Goal: Task Accomplishment & Management: Use online tool/utility

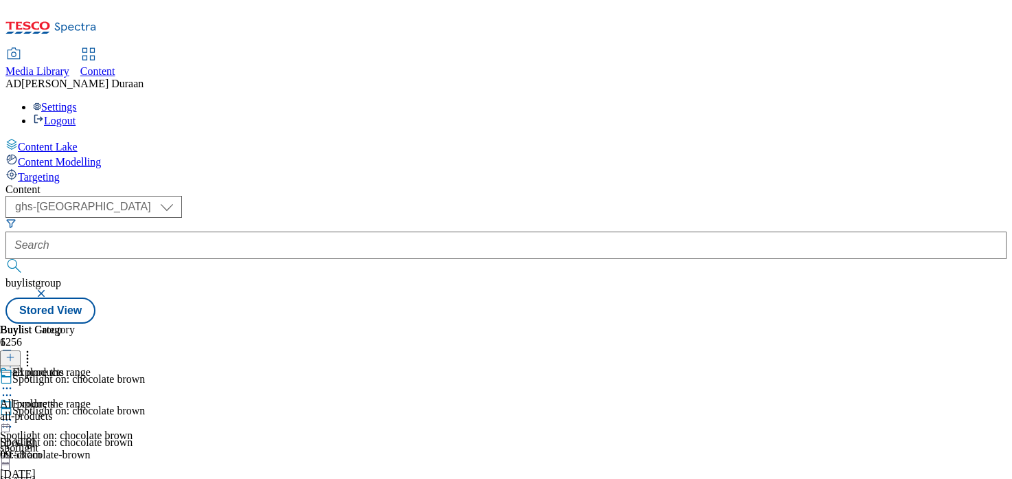
select select "ghs-uk"
click at [14, 413] on icon at bounding box center [7, 420] width 14 height 14
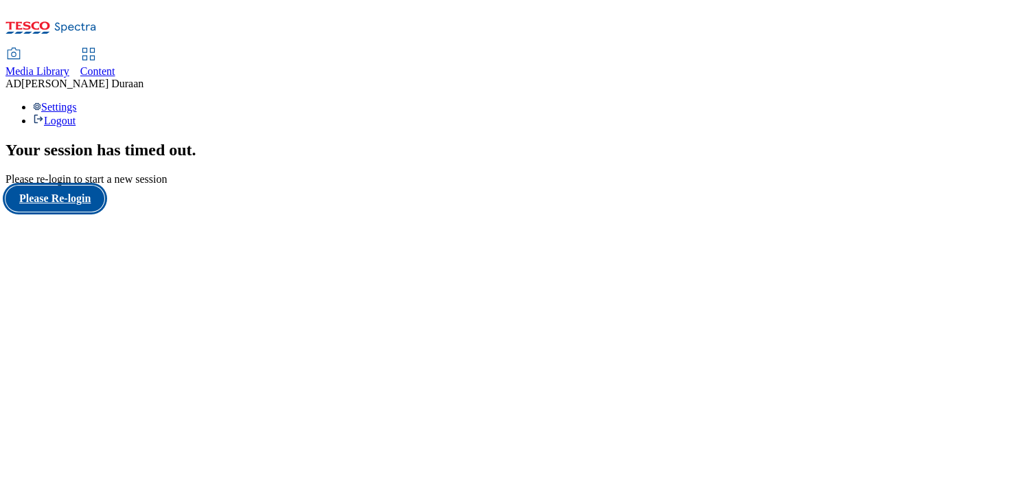
click at [76, 212] on button "Please Re-login" at bounding box center [54, 198] width 99 height 26
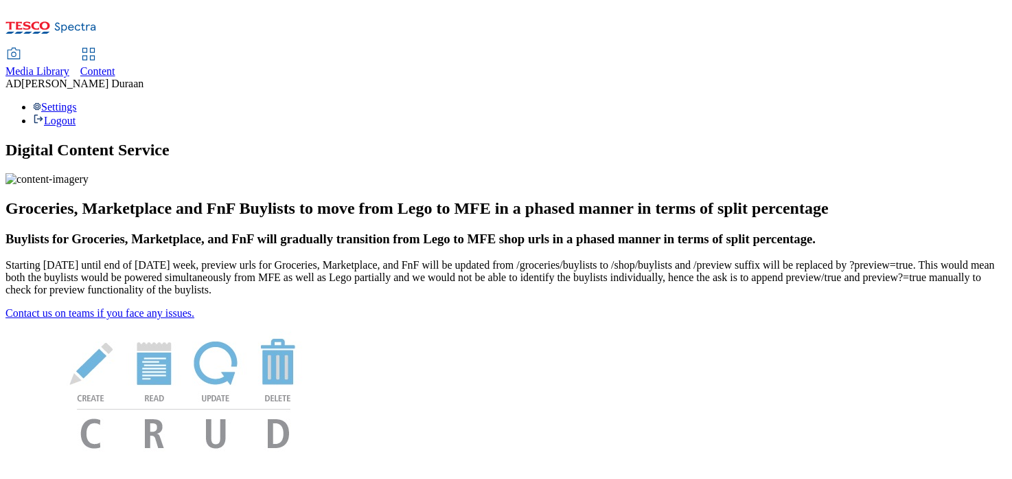
scroll to position [8, 0]
click at [115, 65] on span "Content" at bounding box center [97, 71] width 35 height 12
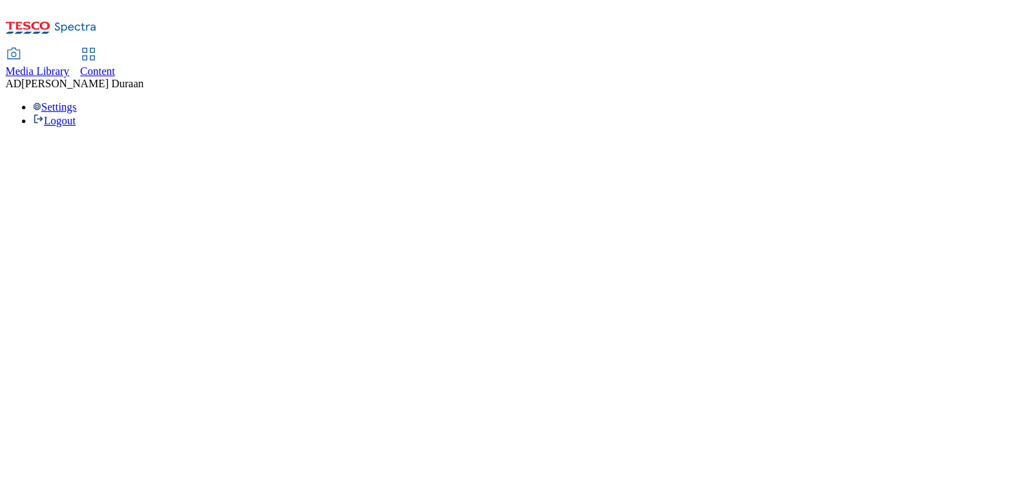
select select "ghs-uk"
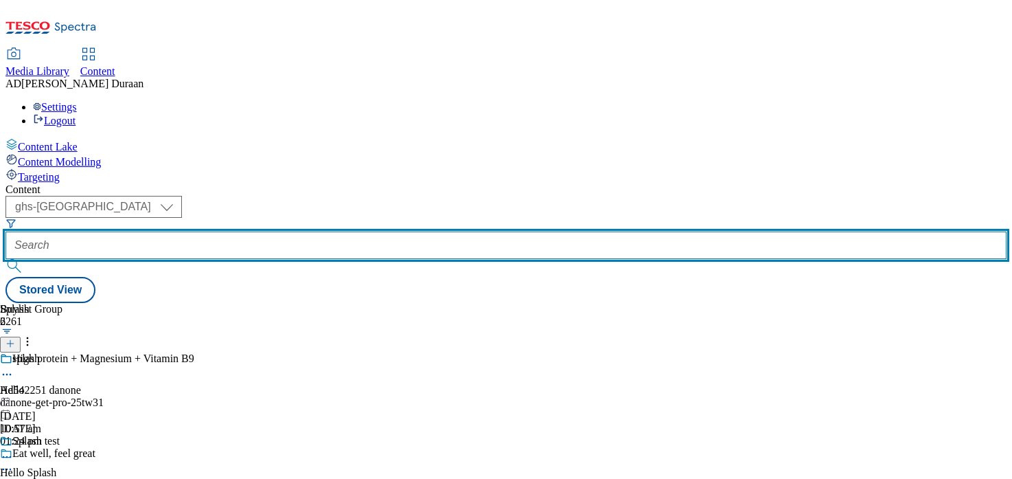
click at [333, 231] on input "text" at bounding box center [505, 244] width 1001 height 27
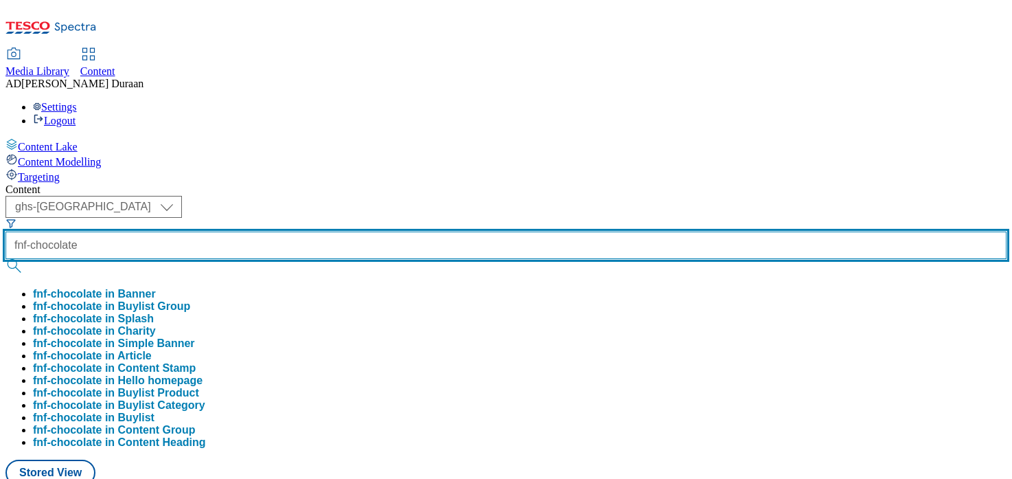
type input "fnf-chocolate"
click at [5, 259] on button "submit" at bounding box center [14, 266] width 19 height 14
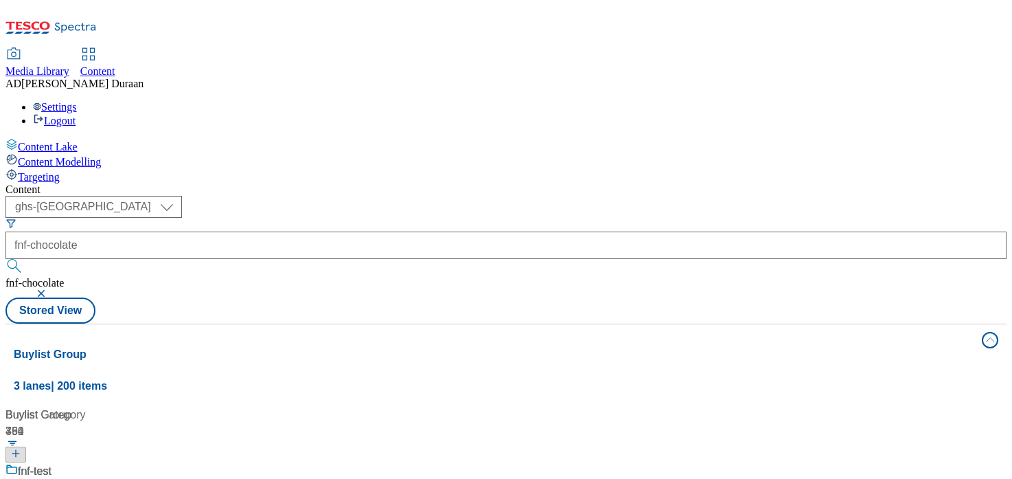
click at [513, 183] on div "Content" at bounding box center [505, 189] width 1001 height 12
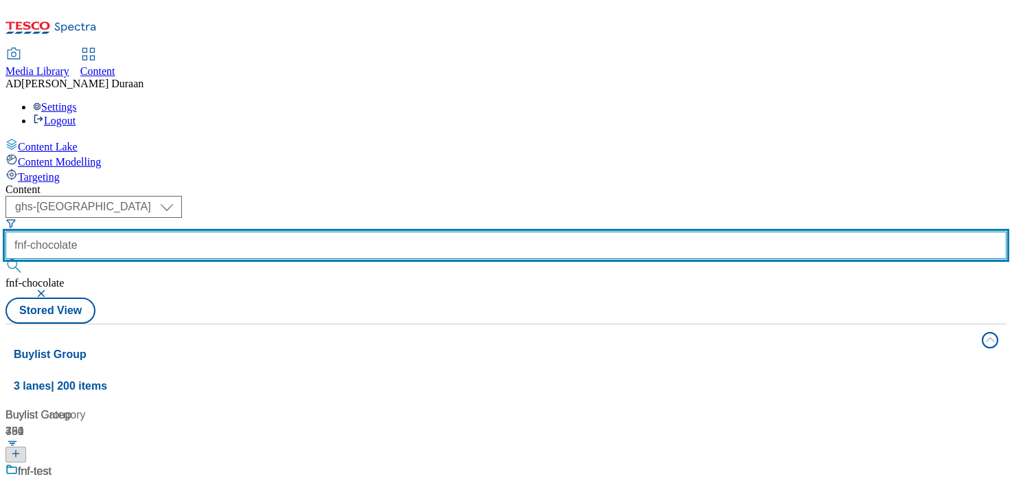
drag, startPoint x: 354, startPoint y: 111, endPoint x: 365, endPoint y: 104, distance: 12.0
click at [356, 231] on input "fnf-chocolate" at bounding box center [505, 244] width 1001 height 27
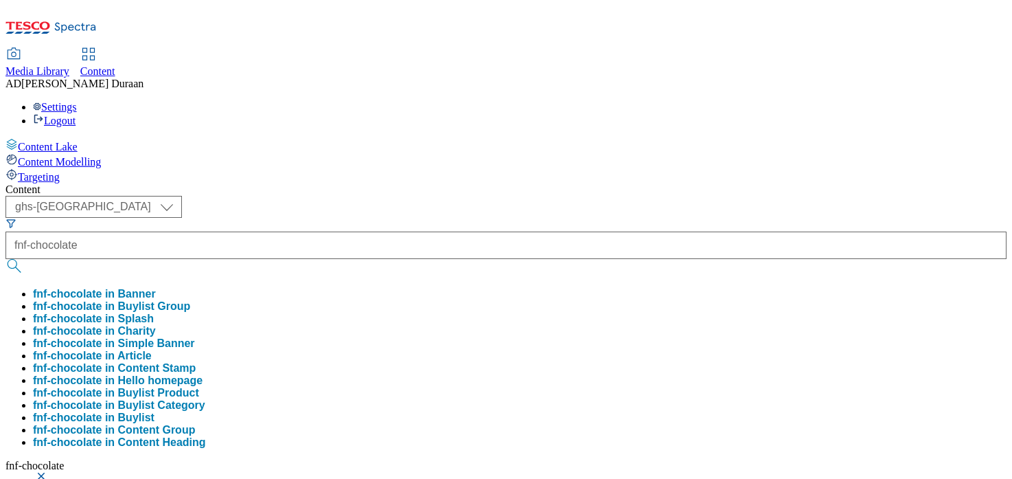
click at [449, 183] on div "Content" at bounding box center [505, 189] width 1001 height 12
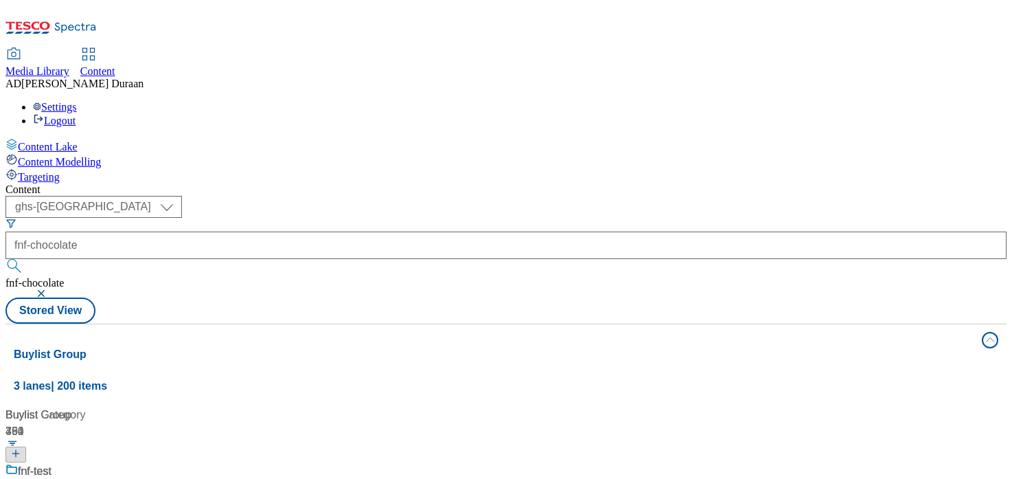
scroll to position [964, 0]
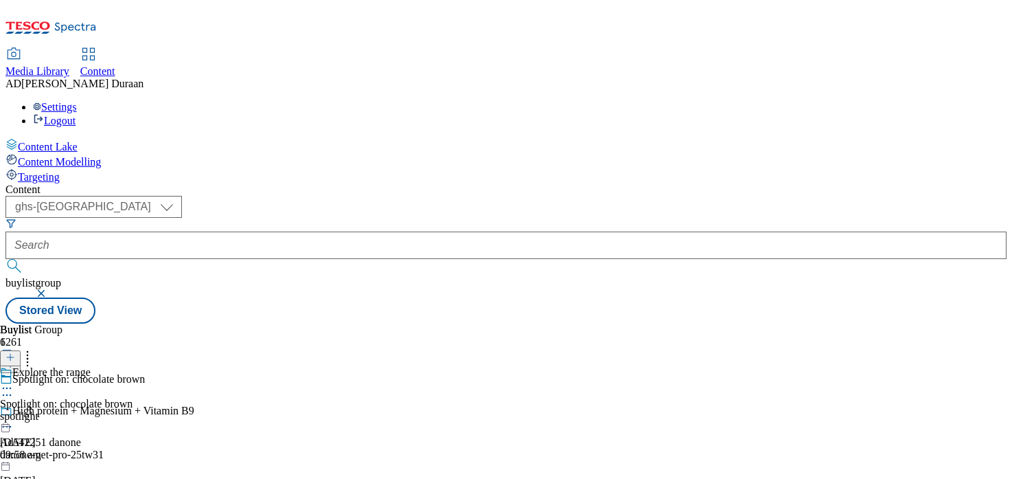
click at [133, 366] on div "Explore the range Spotlight on: chocolate brown spotlight 16 Sept 2025 09:58 am" at bounding box center [66, 413] width 133 height 95
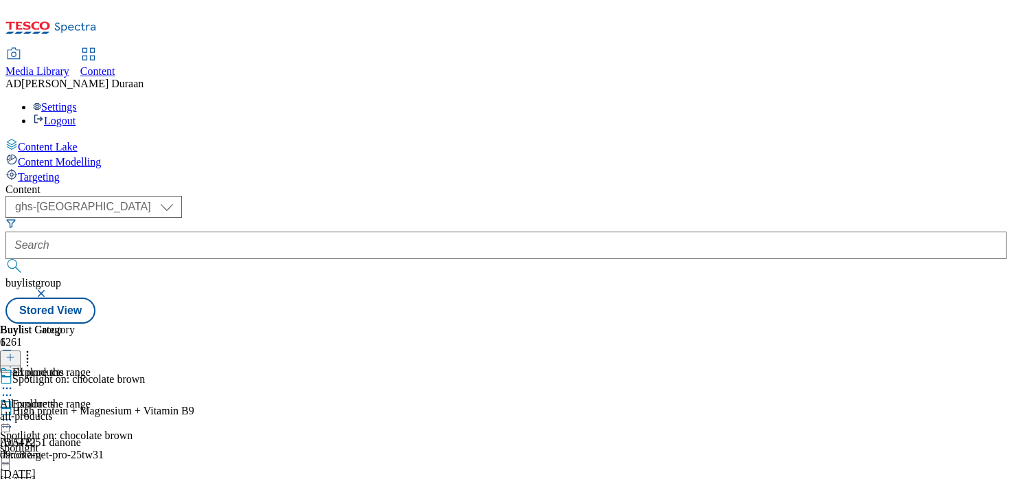
click at [14, 413] on icon at bounding box center [7, 420] width 14 height 14
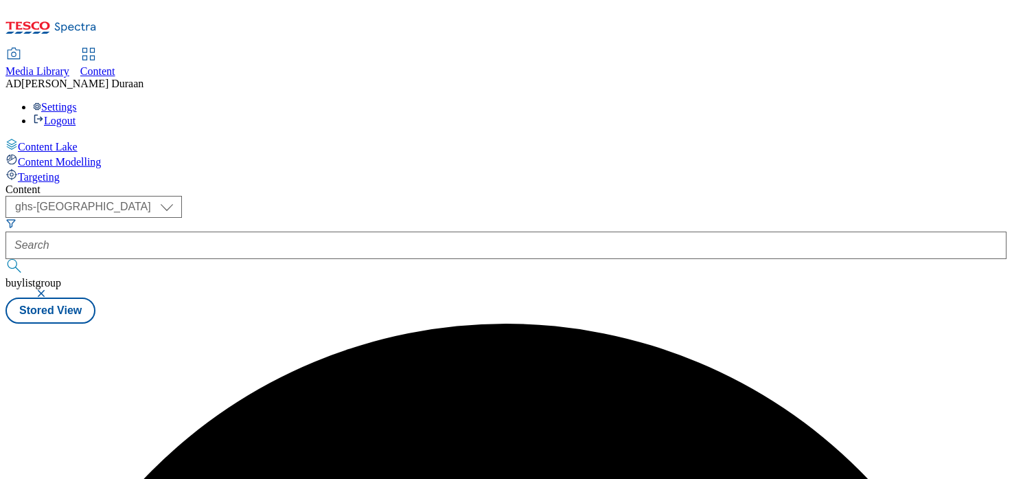
scroll to position [0, 0]
